Goal: Navigation & Orientation: Find specific page/section

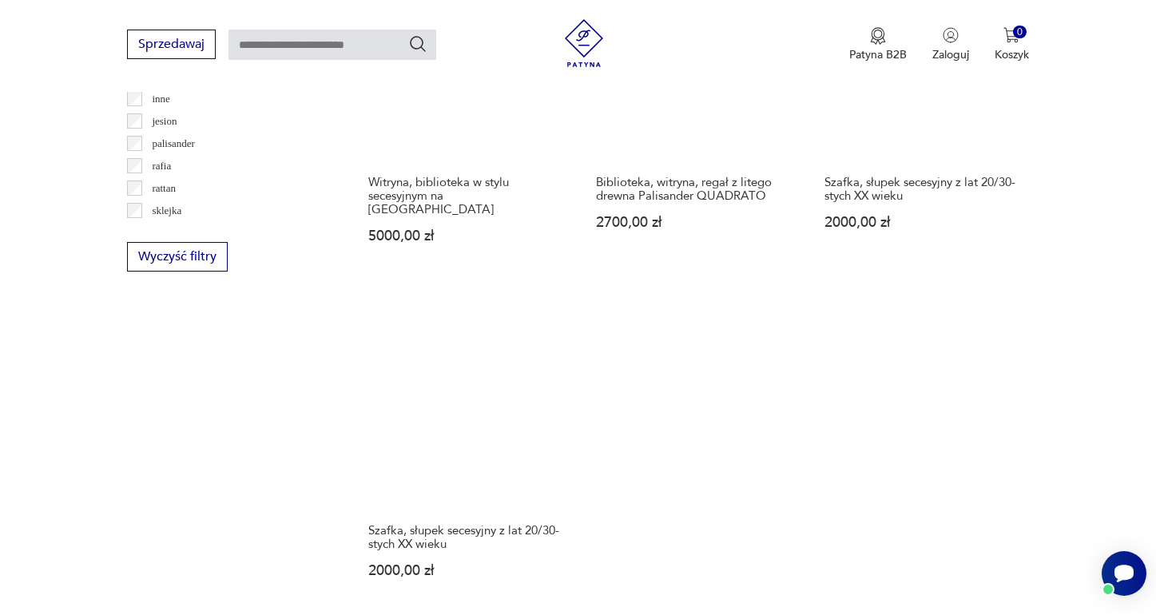
scroll to position [2507, 0]
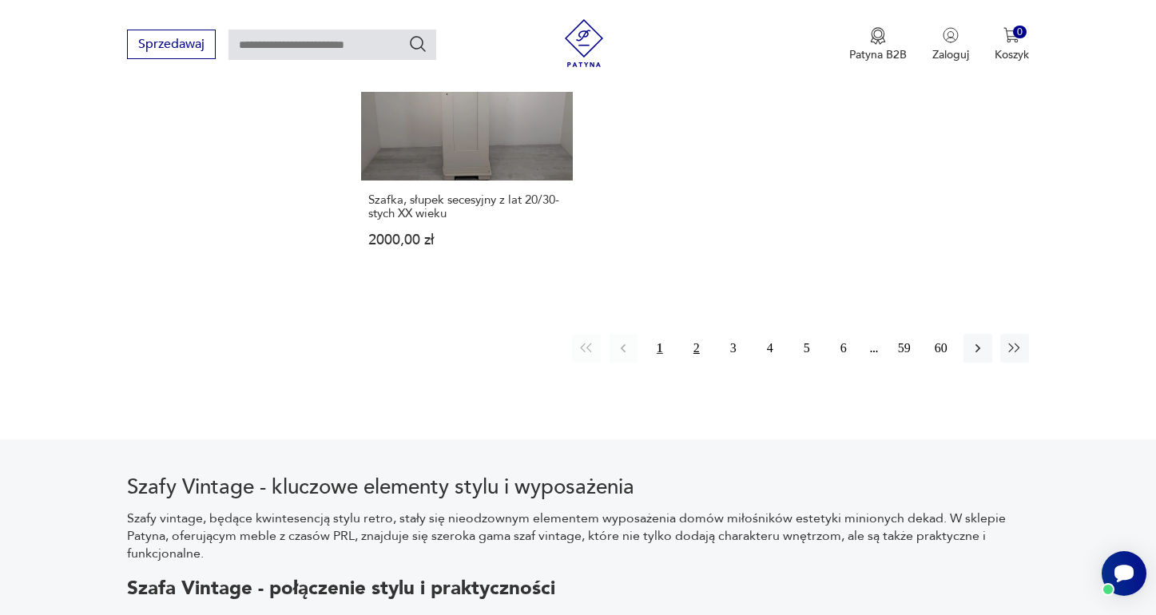
click at [689, 334] on button "2" at bounding box center [696, 348] width 29 height 29
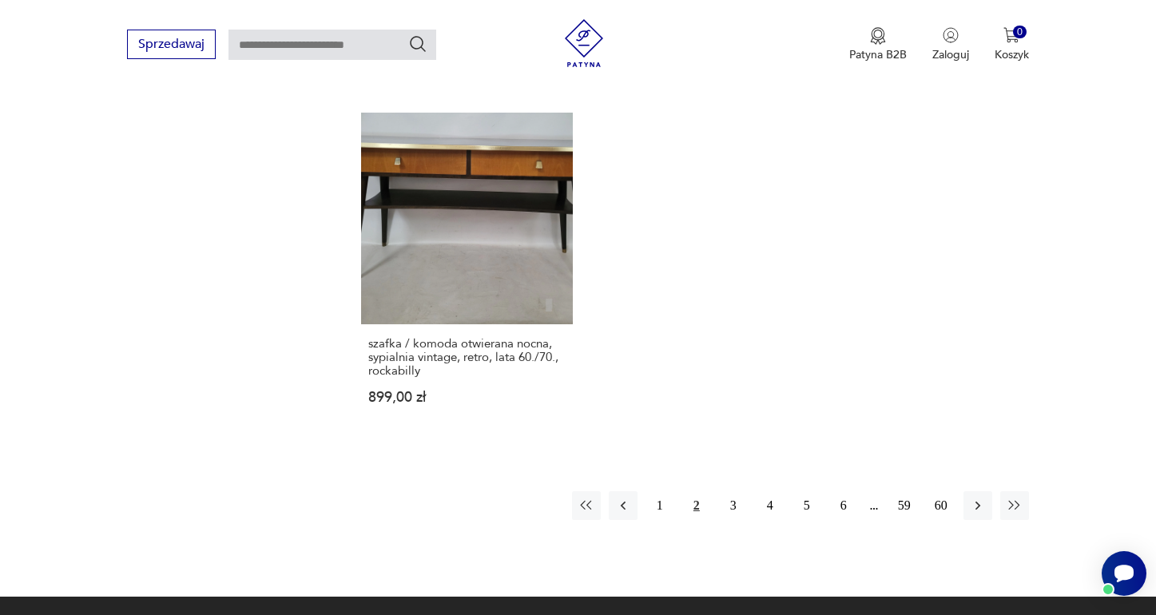
scroll to position [2457, 0]
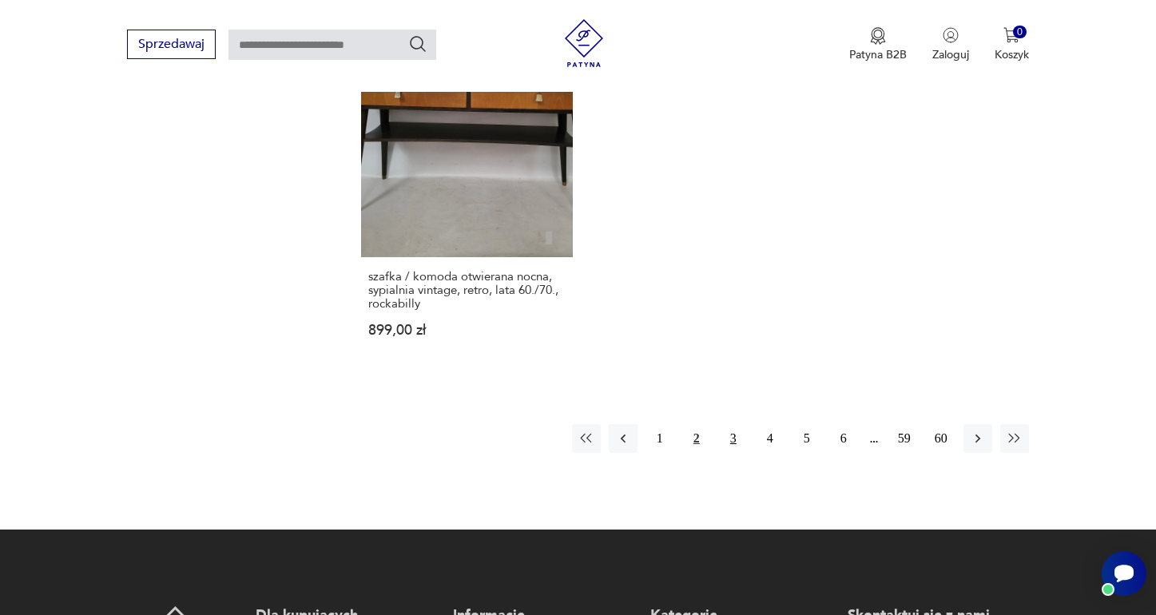
click at [723, 424] on button "3" at bounding box center [733, 438] width 29 height 29
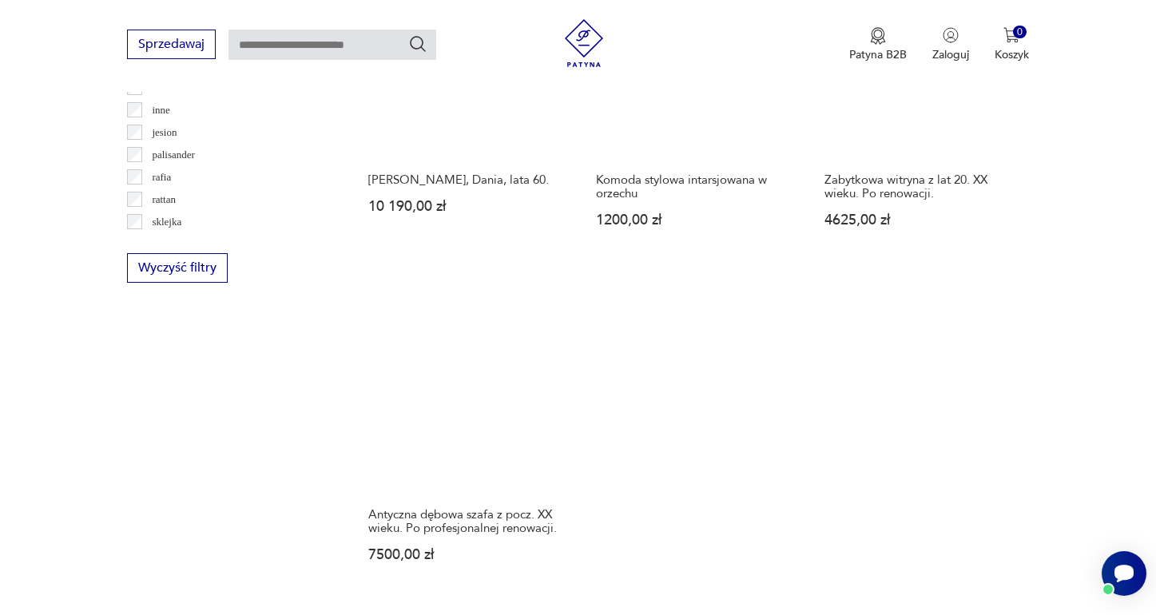
scroll to position [2438, 0]
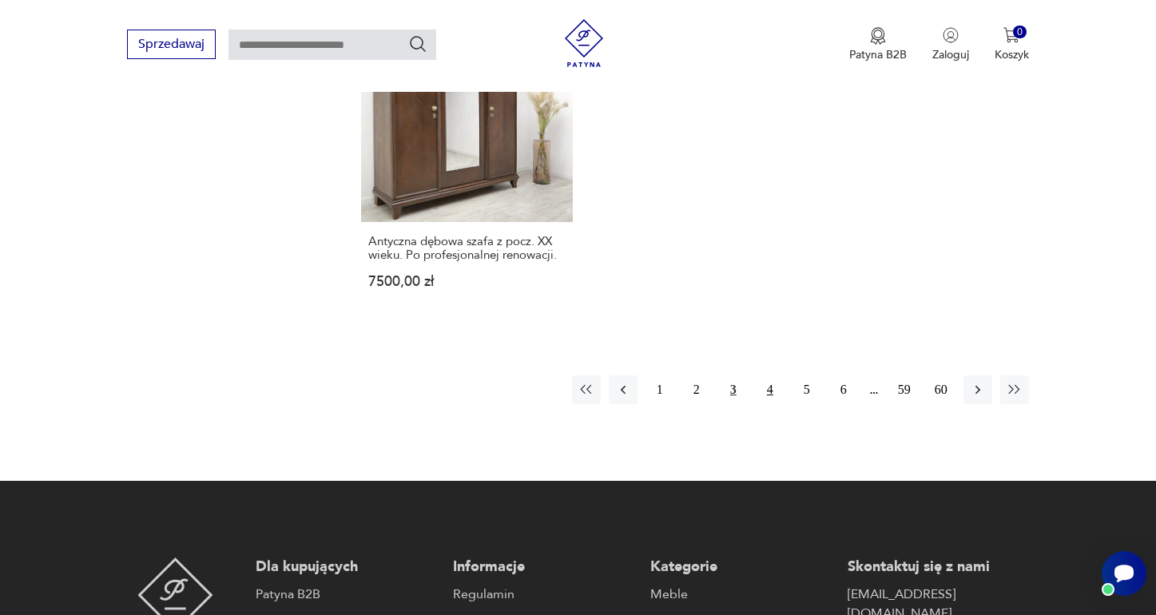
click at [773, 376] on button "4" at bounding box center [770, 390] width 29 height 29
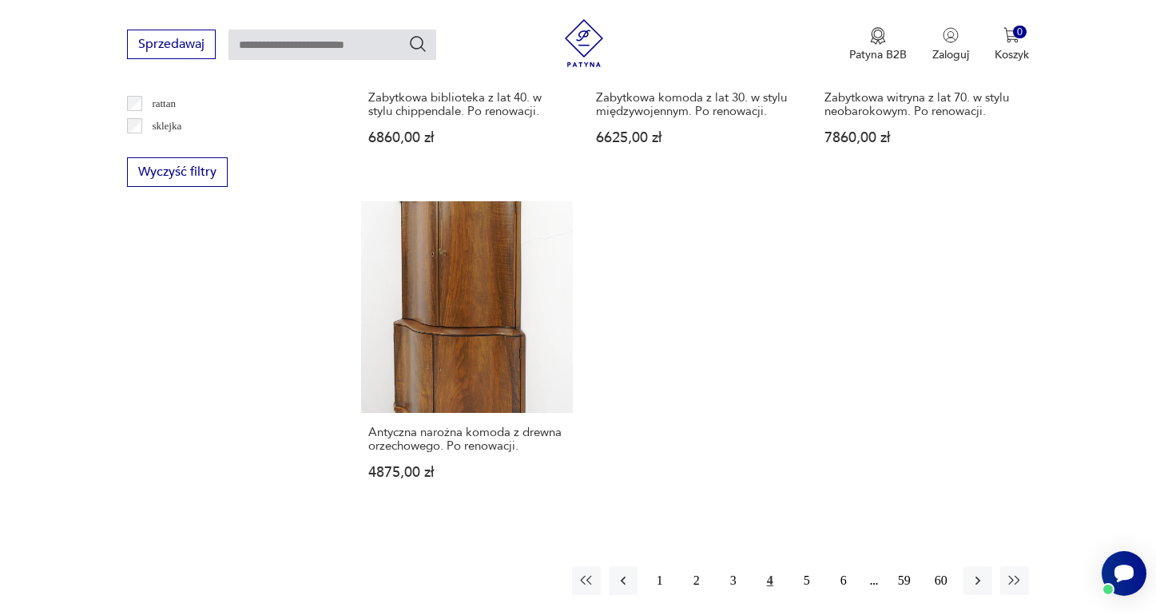
scroll to position [2262, 0]
click at [807, 566] on button "5" at bounding box center [807, 580] width 29 height 29
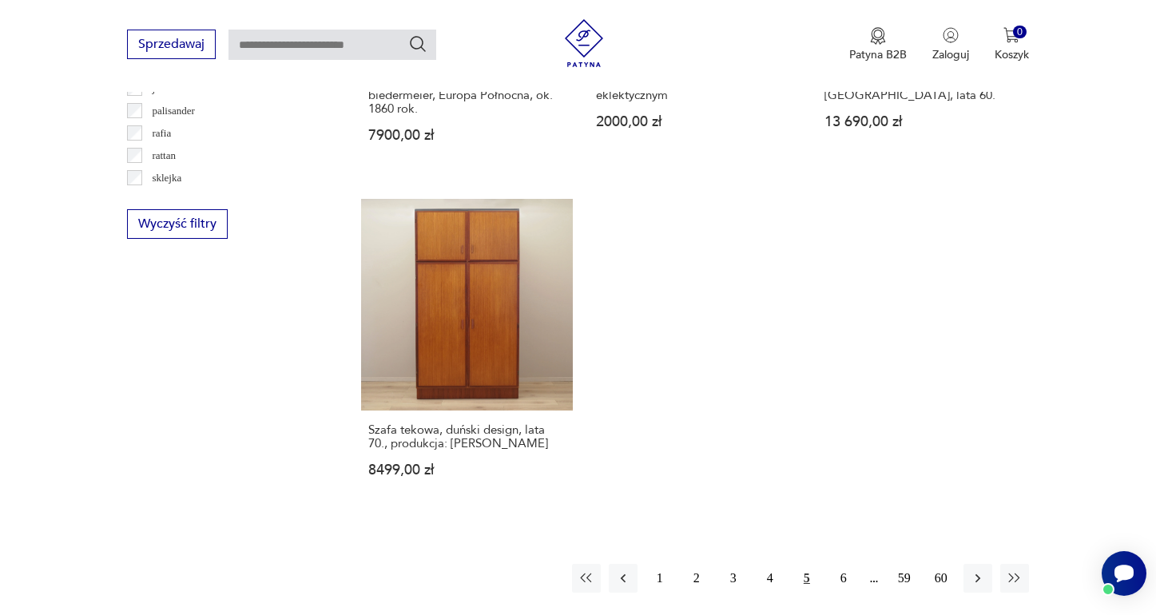
scroll to position [2228, 0]
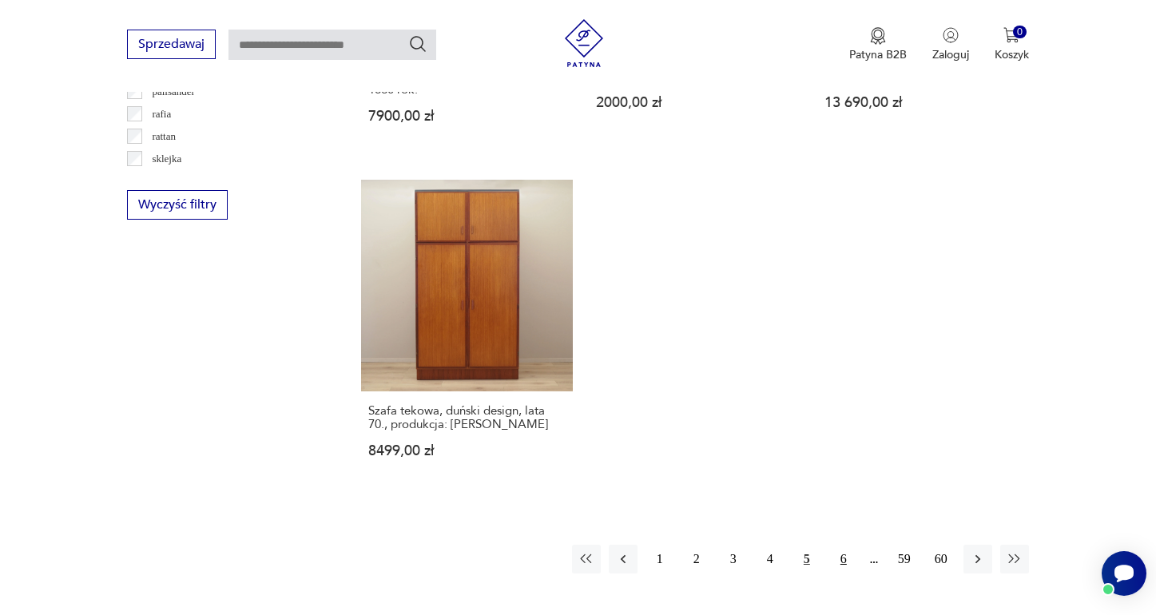
click at [843, 563] on button "6" at bounding box center [844, 559] width 29 height 29
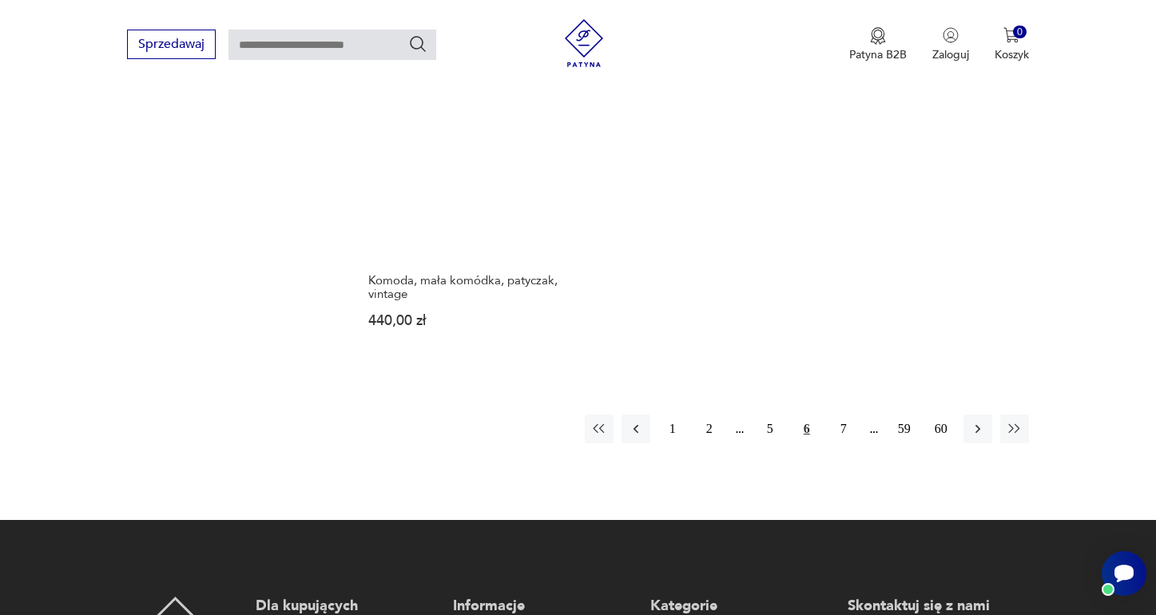
scroll to position [2522, 0]
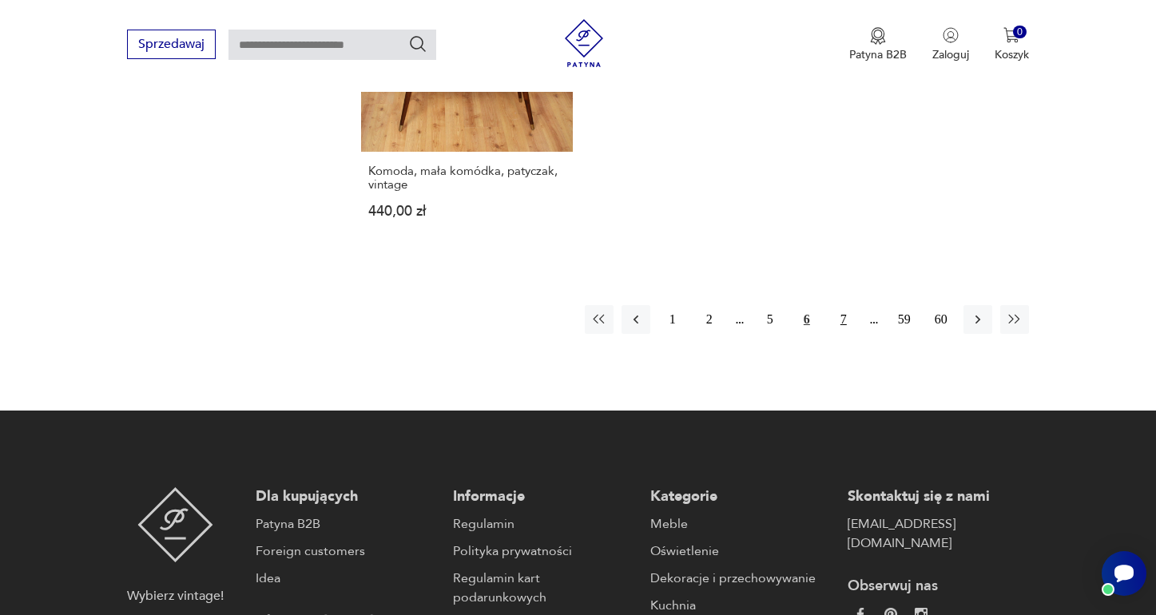
click at [845, 305] on button "7" at bounding box center [844, 319] width 29 height 29
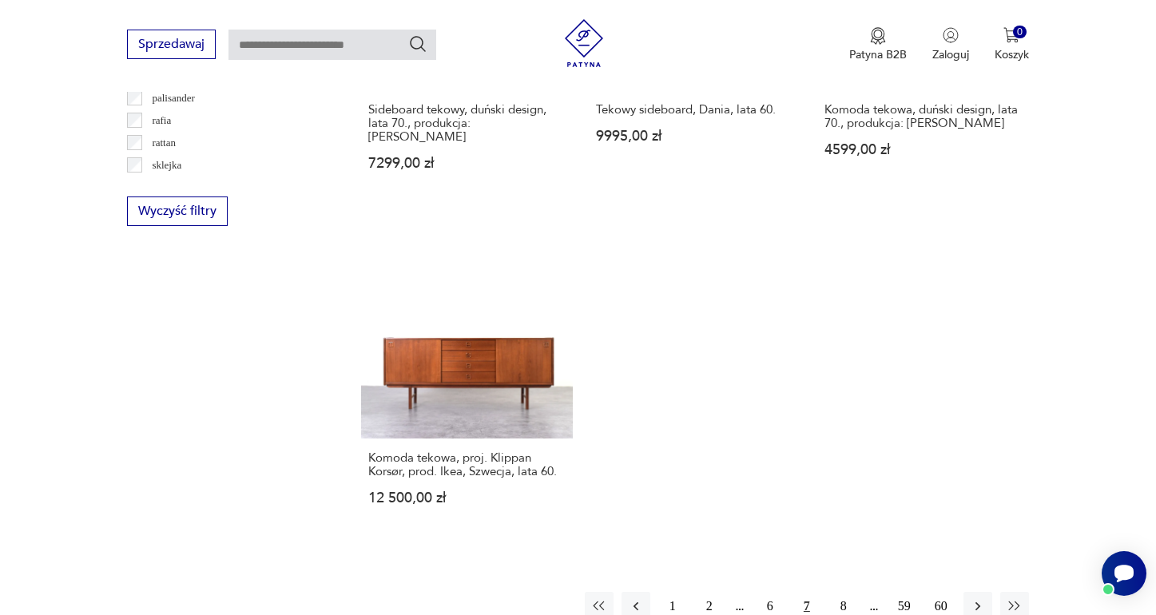
scroll to position [2214, 0]
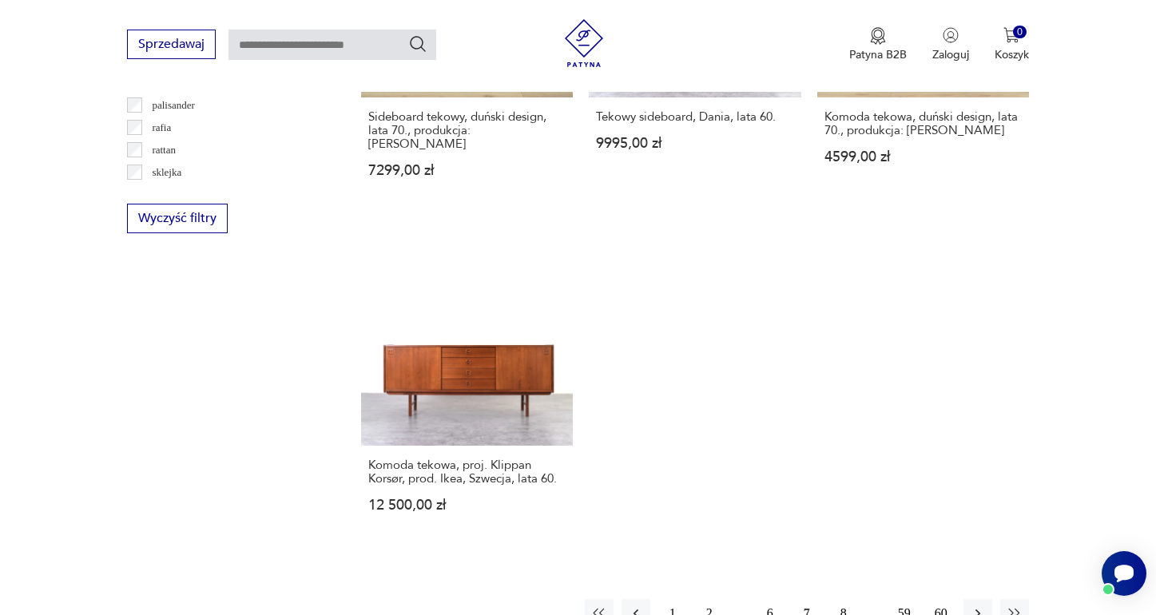
click at [826, 599] on div "1 2 6 7 8 59 60" at bounding box center [807, 613] width 444 height 29
click at [837, 599] on button "8" at bounding box center [844, 613] width 29 height 29
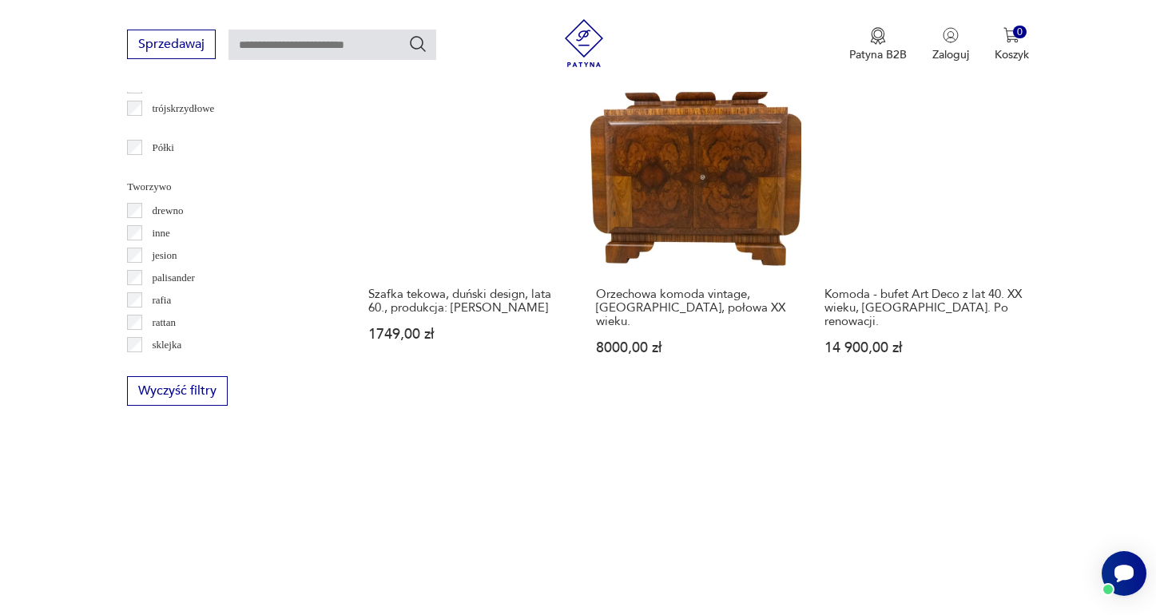
scroll to position [2381, 0]
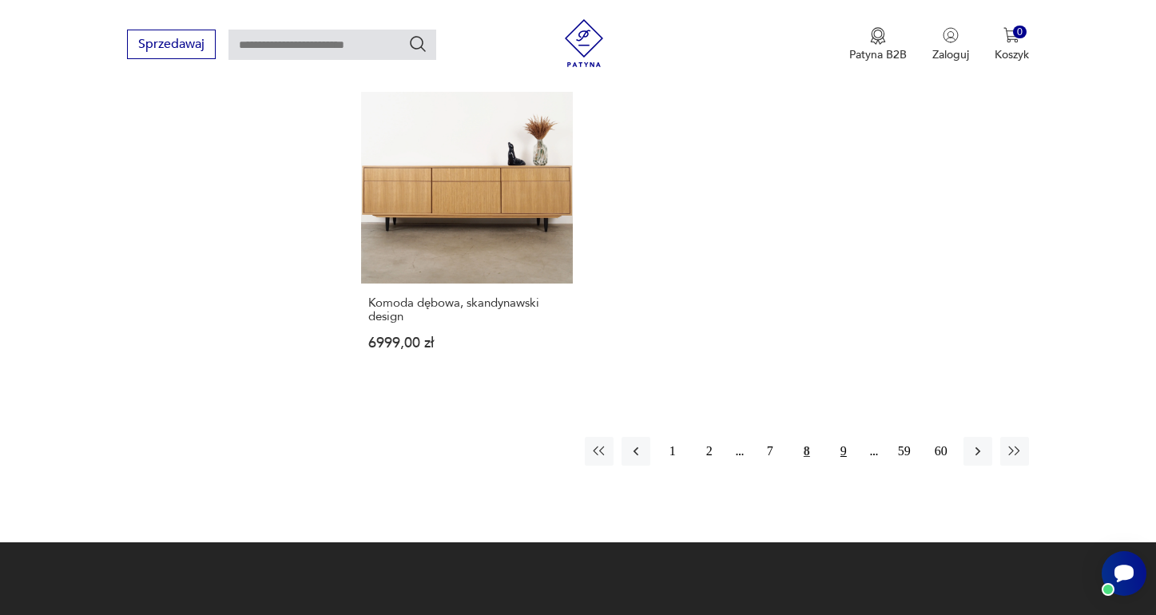
click at [831, 437] on button "9" at bounding box center [844, 451] width 29 height 29
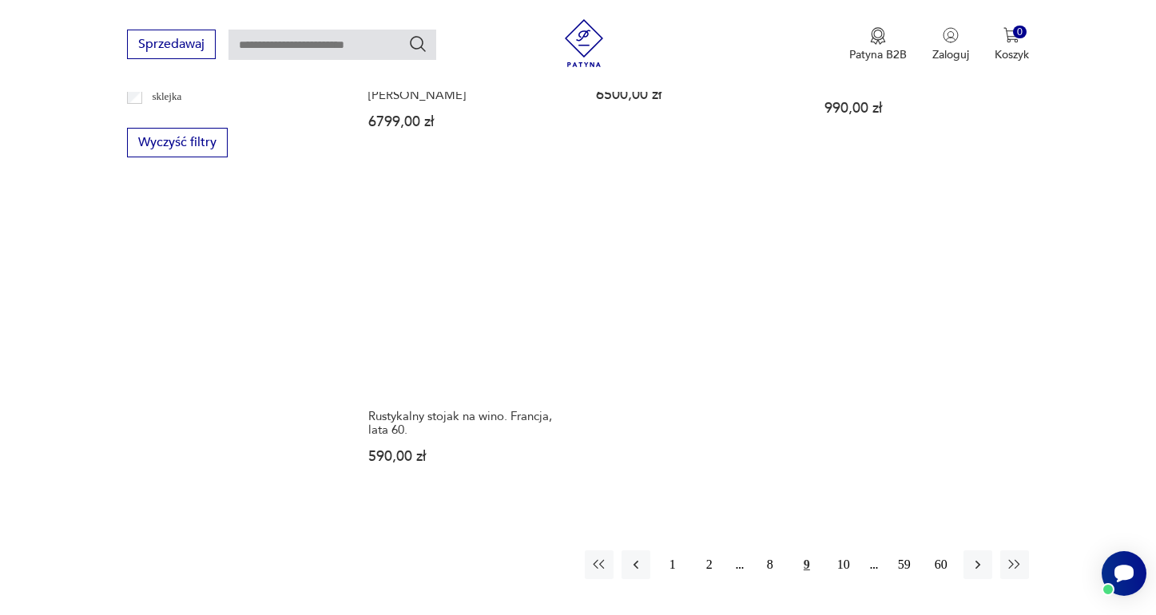
scroll to position [2471, 0]
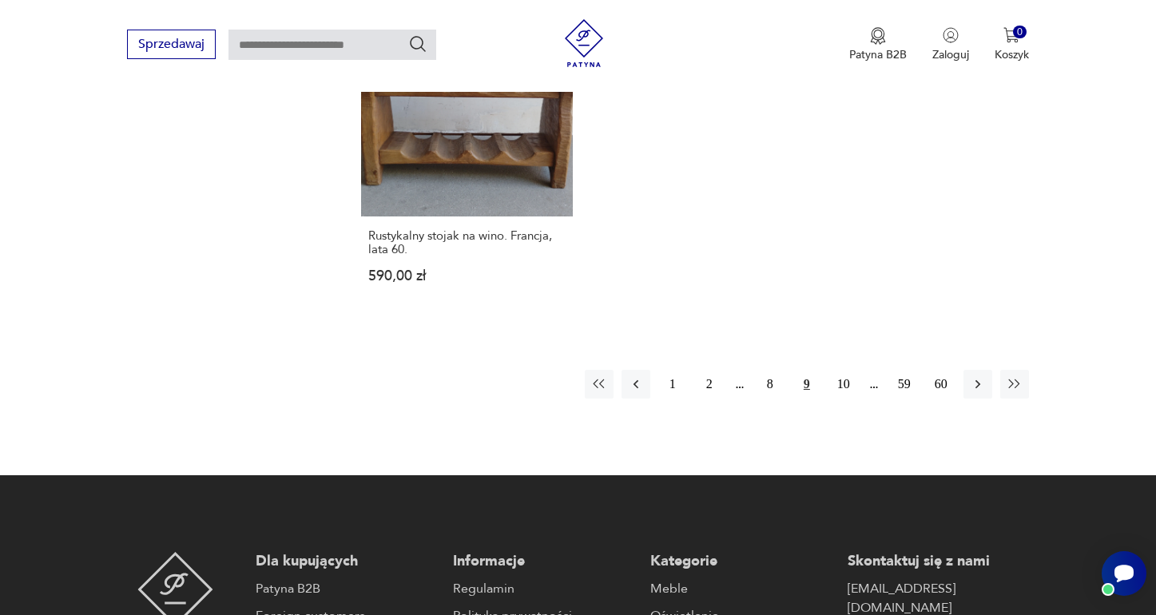
click at [826, 370] on div "1 2 8 9 10 59 60" at bounding box center [807, 384] width 444 height 29
click at [833, 370] on button "10" at bounding box center [844, 384] width 29 height 29
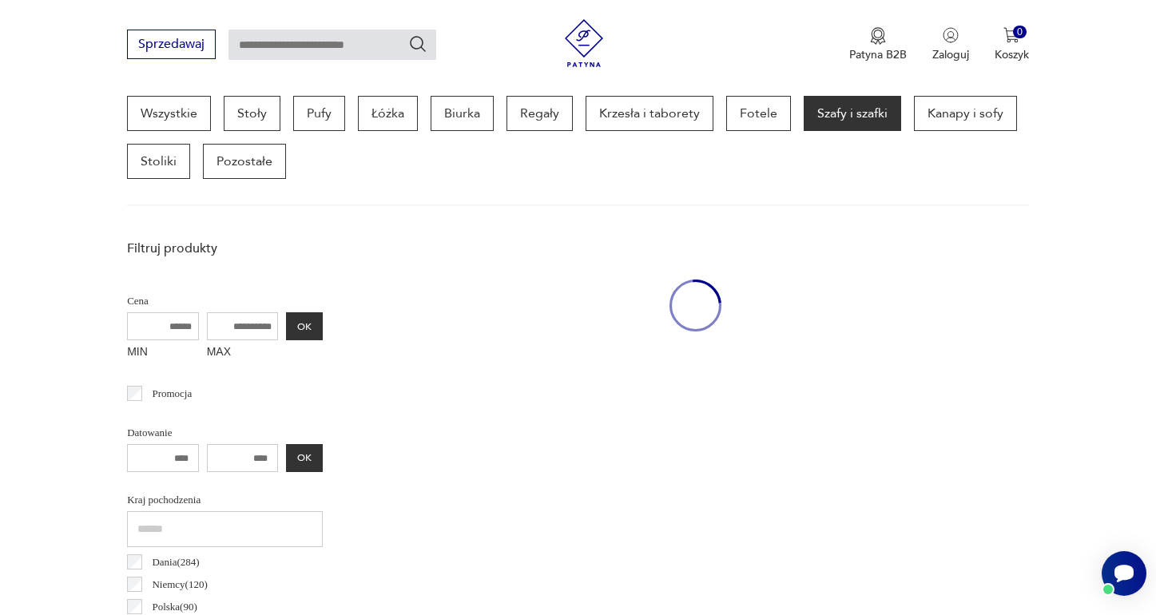
scroll to position [424, 0]
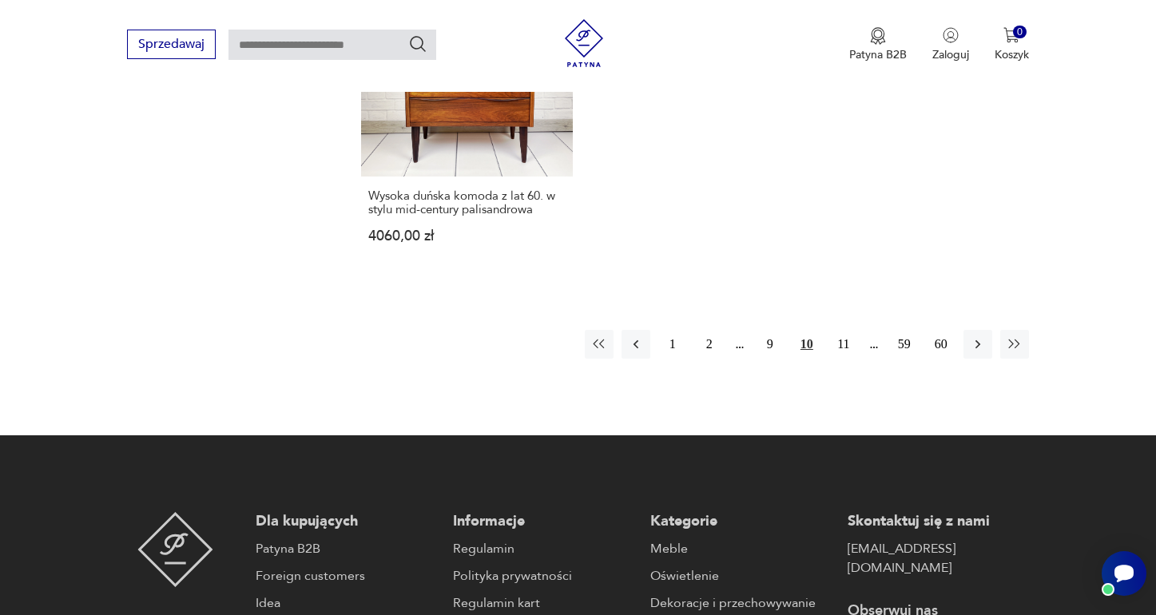
click at [833, 330] on button "11" at bounding box center [844, 344] width 29 height 29
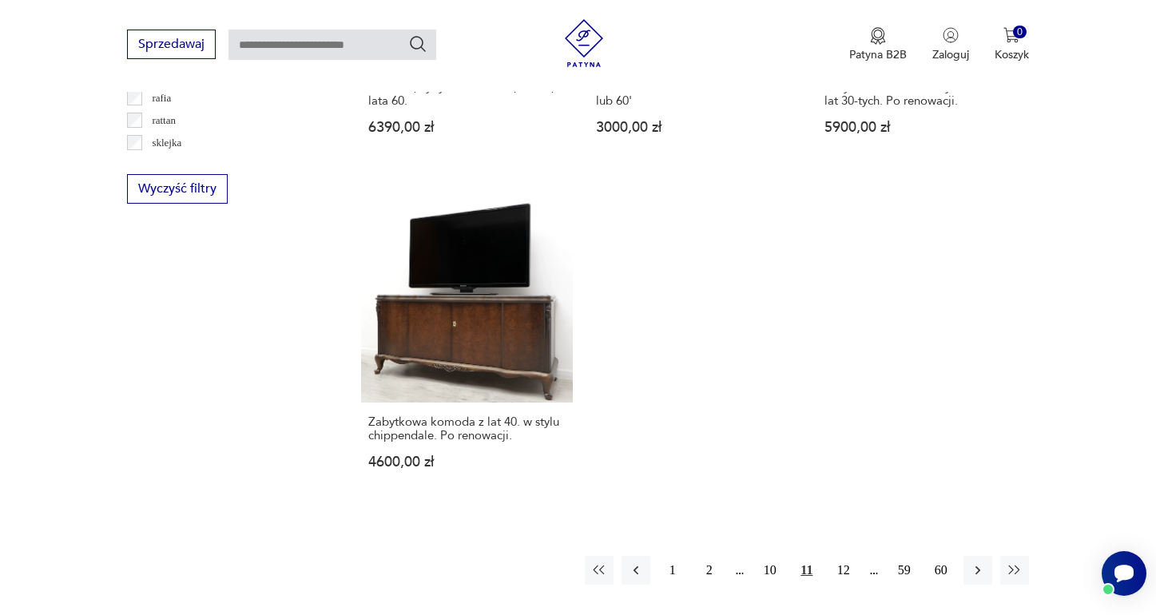
scroll to position [2378, 0]
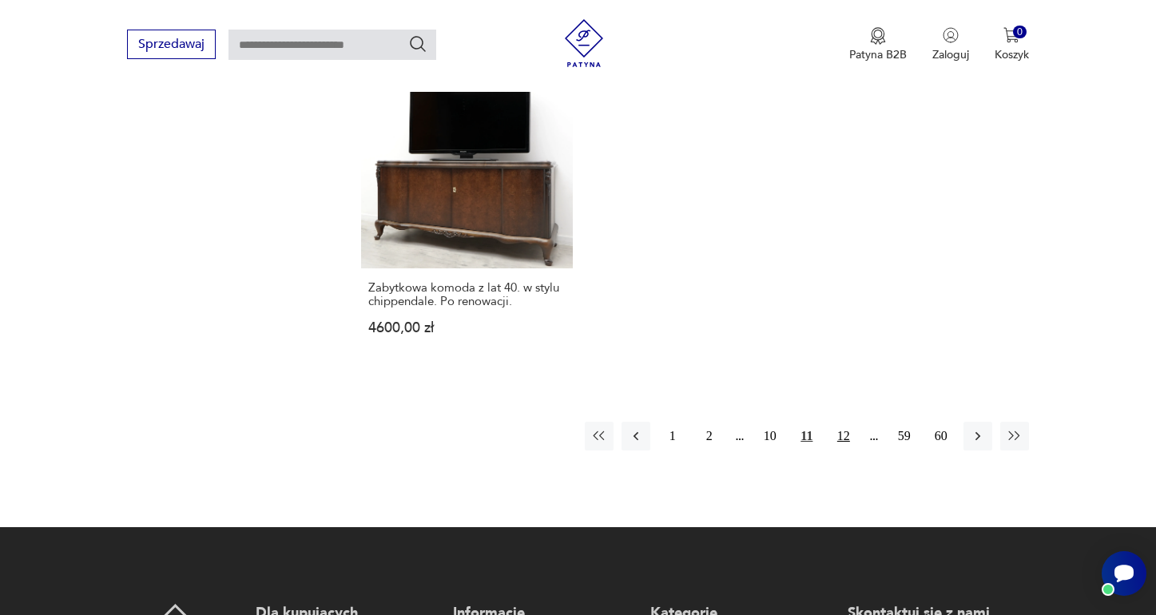
click at [856, 422] on button "12" at bounding box center [844, 436] width 29 height 29
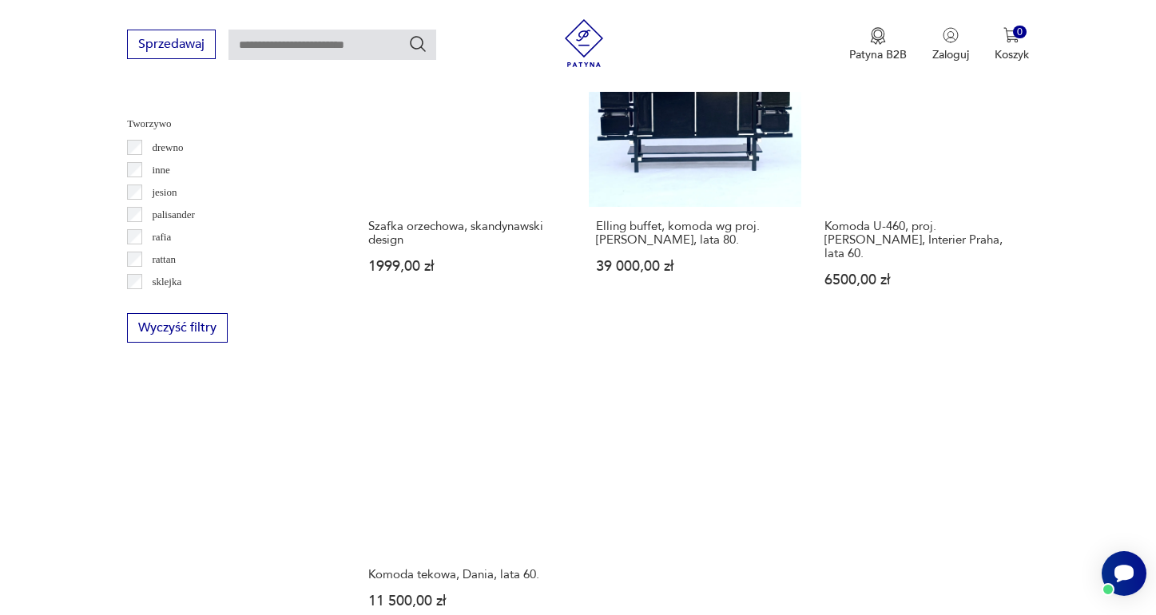
scroll to position [2187, 0]
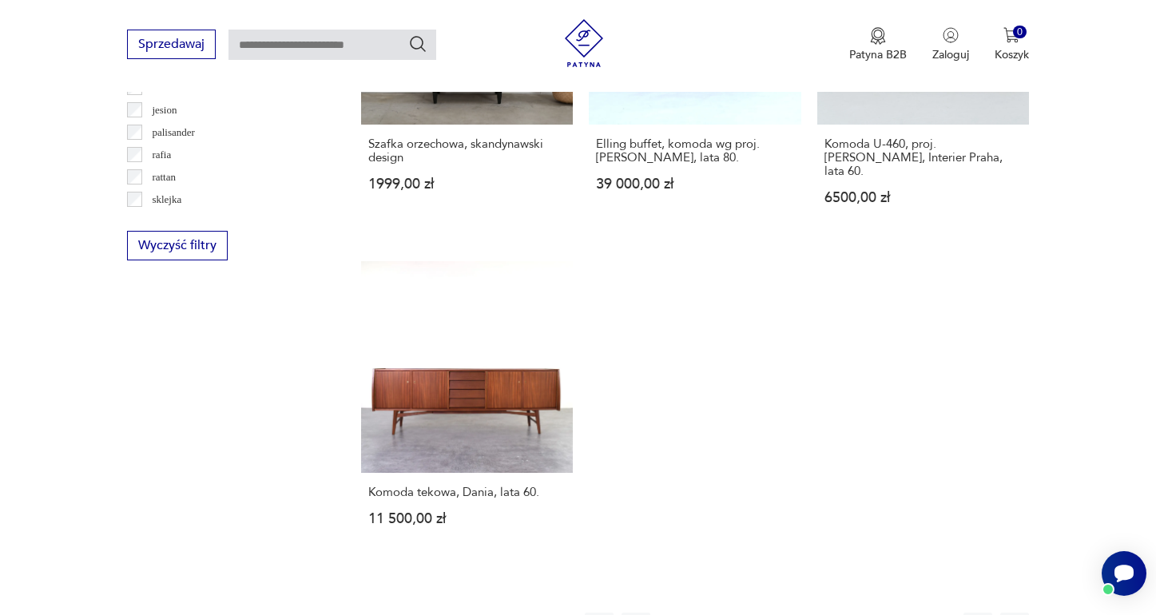
click at [846, 613] on button "13" at bounding box center [844, 627] width 29 height 29
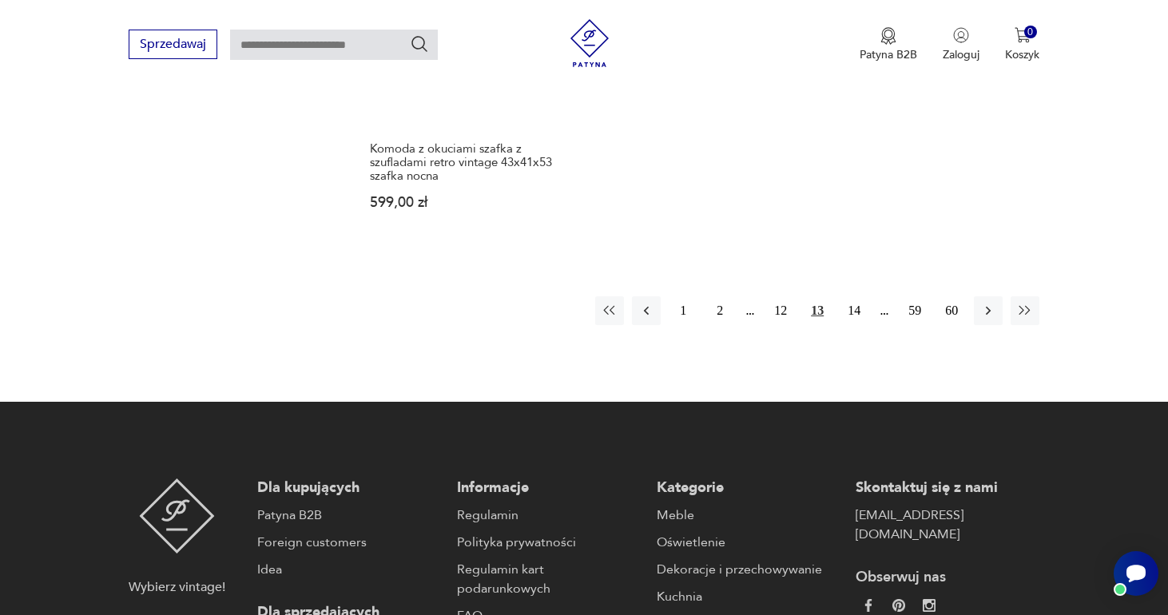
scroll to position [2604, 0]
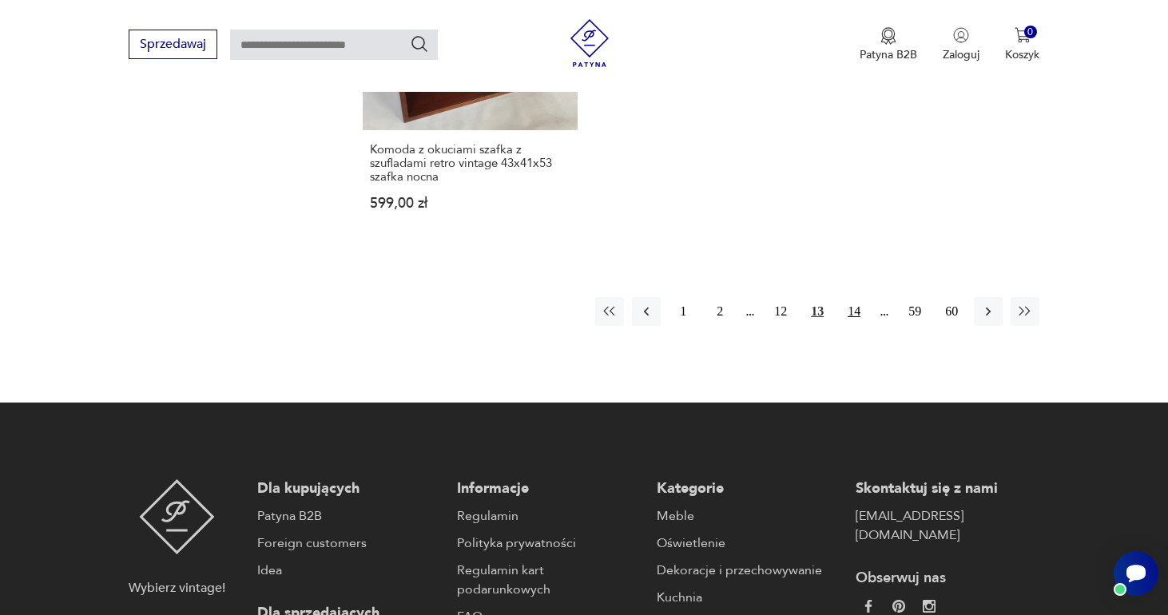
click at [845, 297] on button "14" at bounding box center [854, 311] width 29 height 29
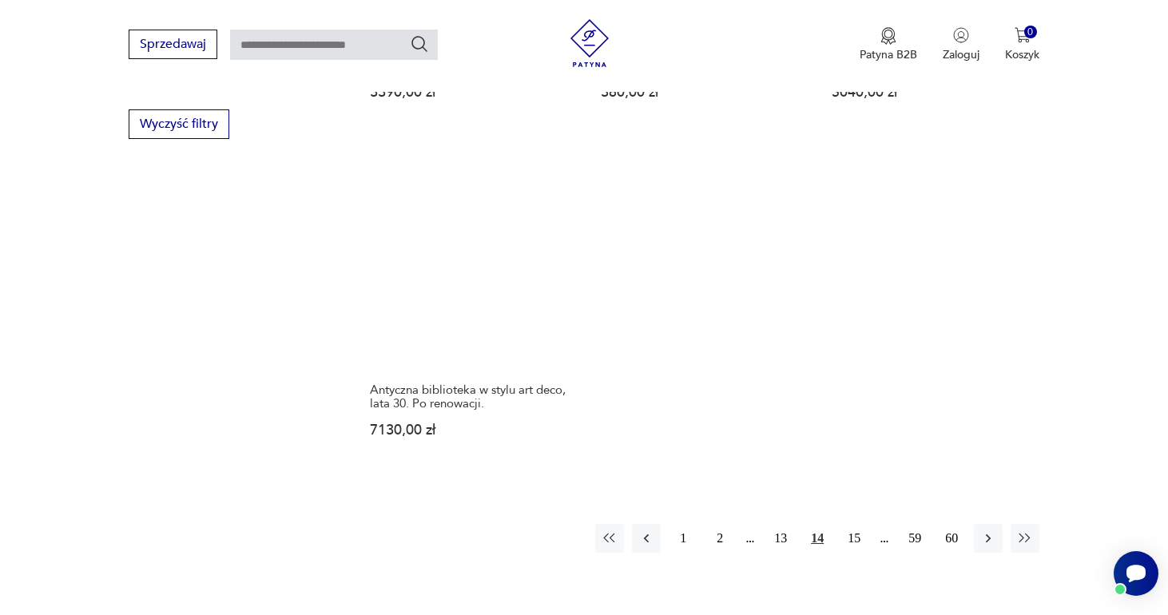
scroll to position [2322, 0]
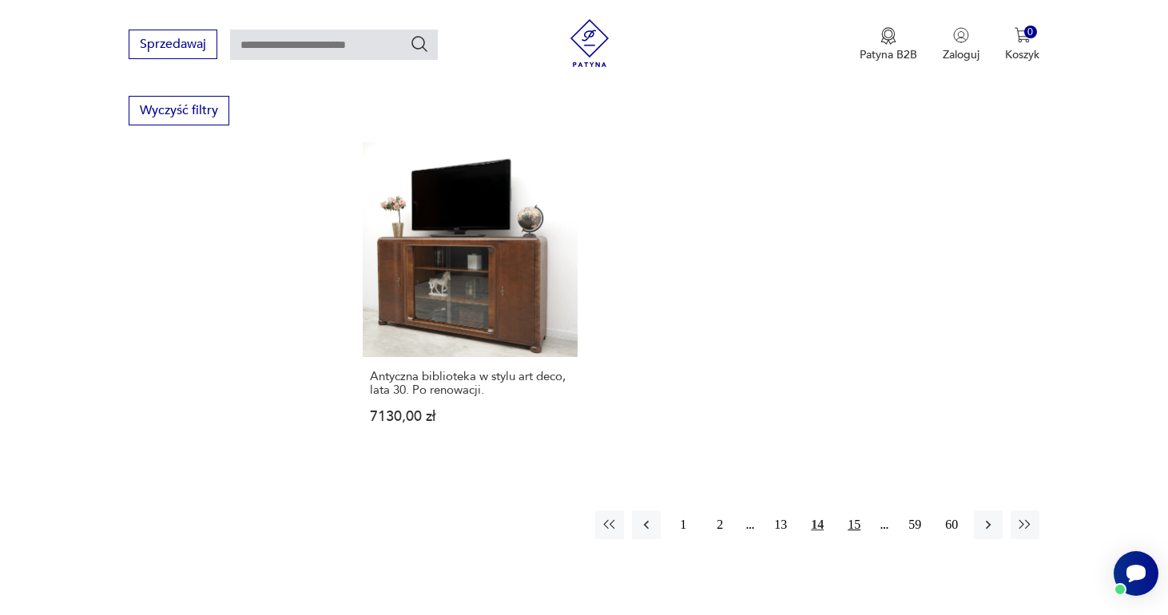
click at [867, 511] on button "15" at bounding box center [854, 525] width 29 height 29
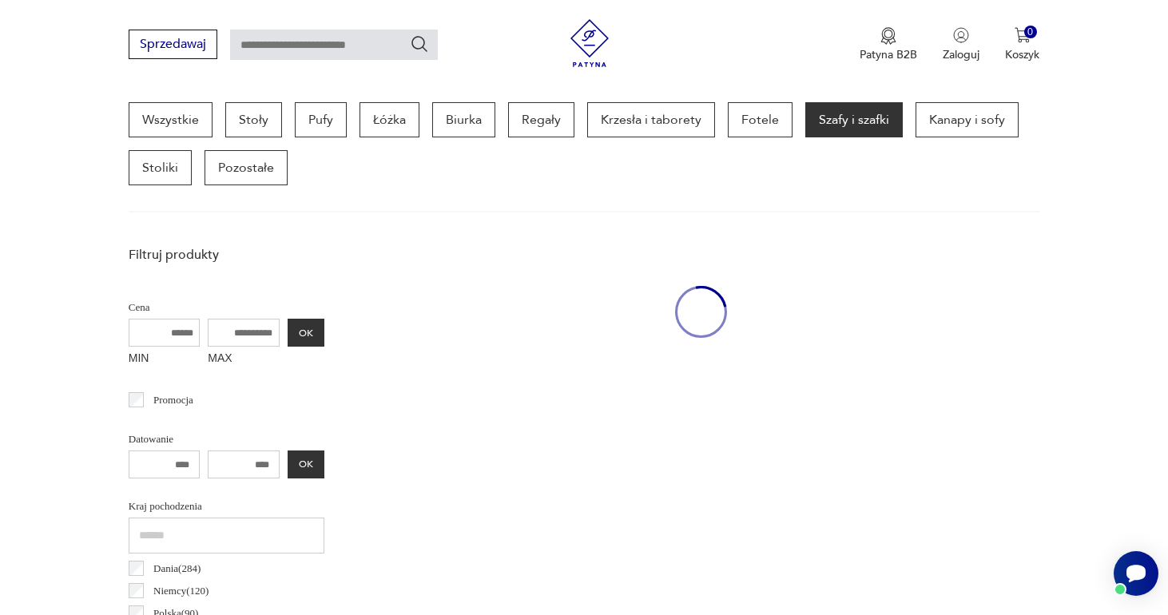
scroll to position [424, 0]
